Goal: Transaction & Acquisition: Download file/media

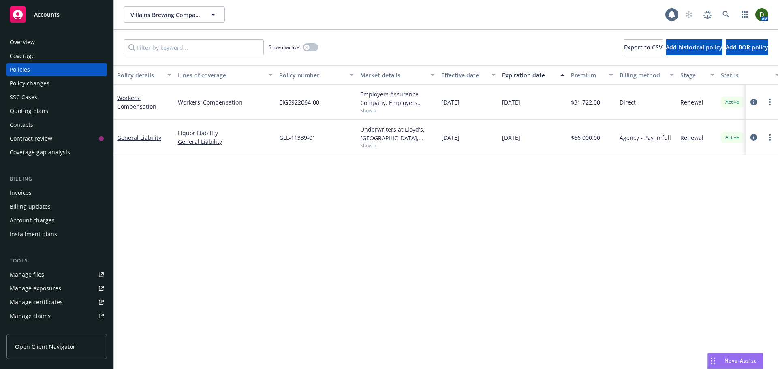
click at [70, 41] on div "Overview" at bounding box center [57, 42] width 94 height 13
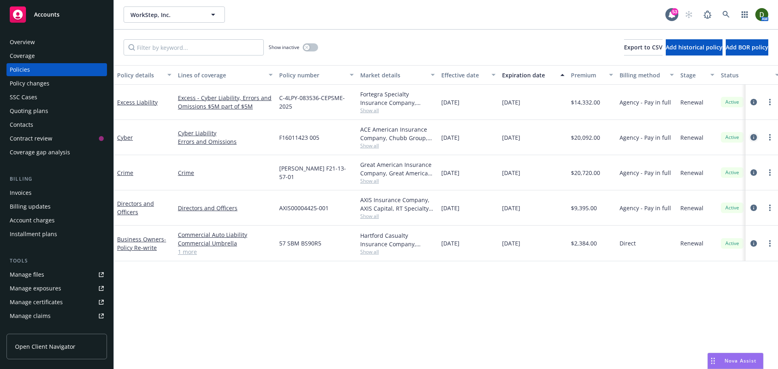
click at [754, 137] on icon "circleInformation" at bounding box center [754, 137] width 6 height 6
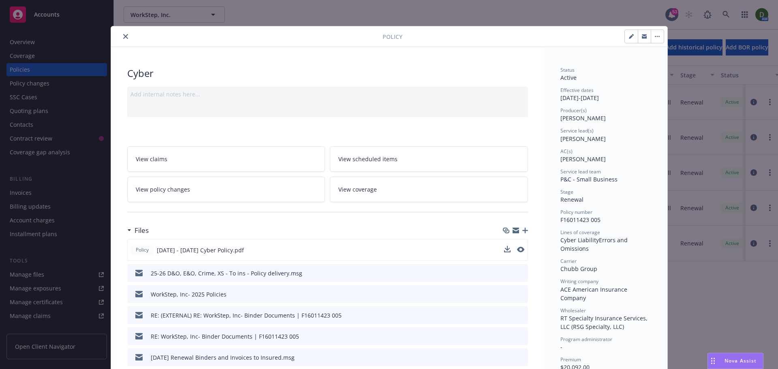
click at [506, 253] on button at bounding box center [507, 250] width 6 height 9
click at [504, 252] on icon "download file" at bounding box center [507, 250] width 6 height 6
